Goal: Find specific page/section: Find specific page/section

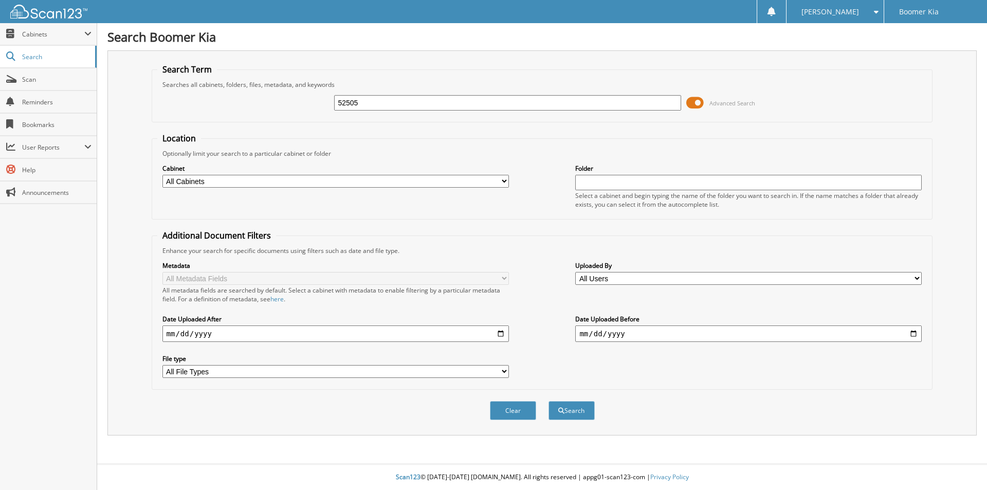
type input "52505"
click at [698, 101] on span at bounding box center [694, 102] width 17 height 15
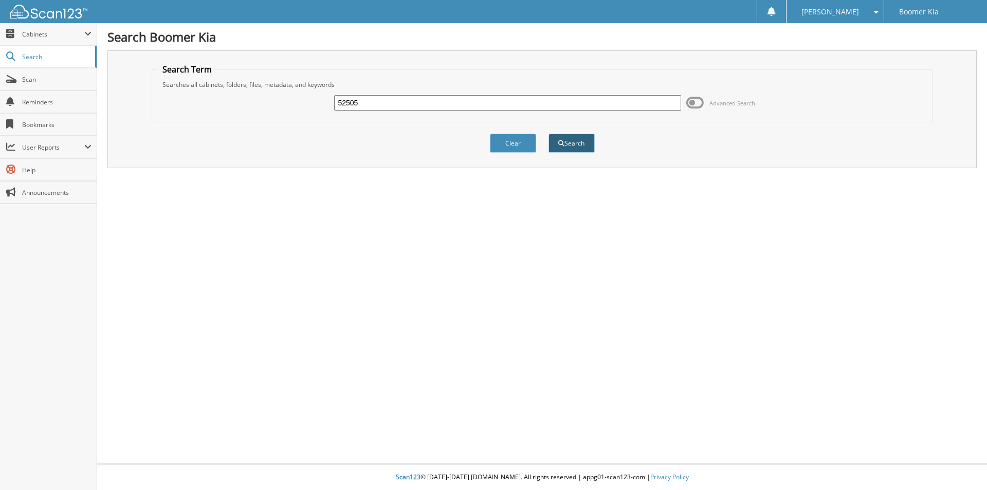
click at [570, 142] on button "Search" at bounding box center [572, 143] width 46 height 19
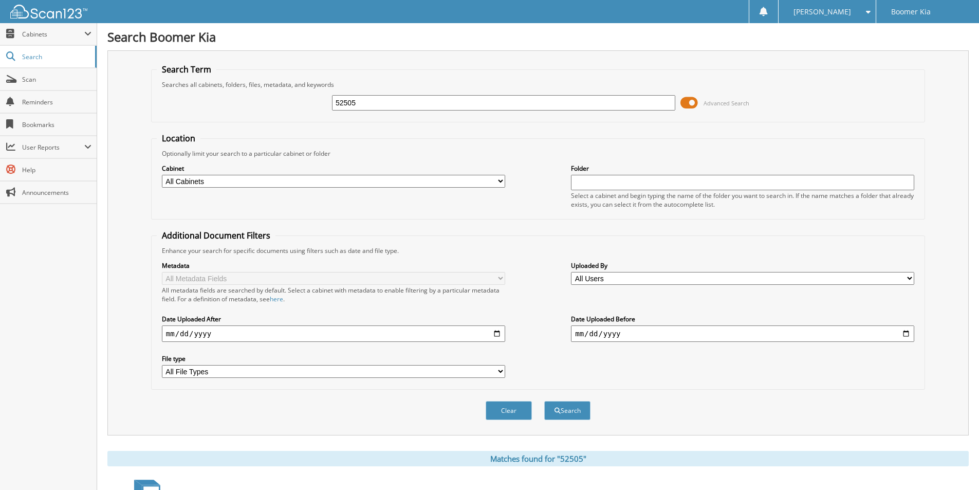
click at [693, 102] on span at bounding box center [689, 102] width 17 height 15
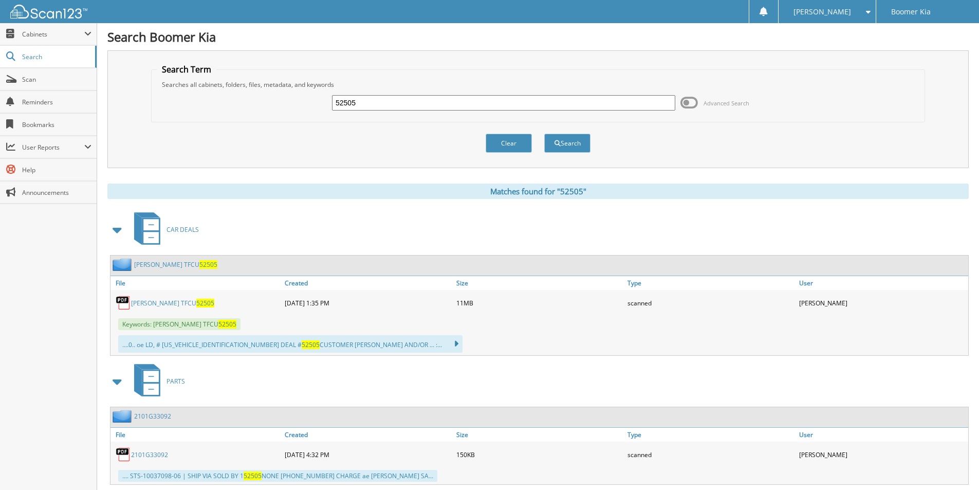
click at [144, 303] on link "[PERSON_NAME] TFCU 52505" at bounding box center [172, 303] width 83 height 9
click at [513, 139] on button "Clear" at bounding box center [509, 143] width 46 height 19
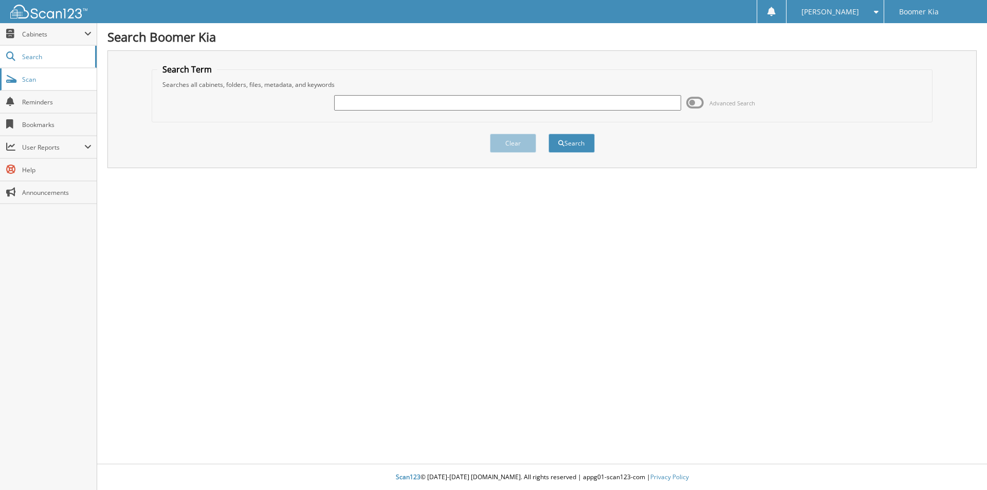
click at [59, 81] on span "Scan" at bounding box center [56, 79] width 69 height 9
